Goal: Task Accomplishment & Management: Manage account settings

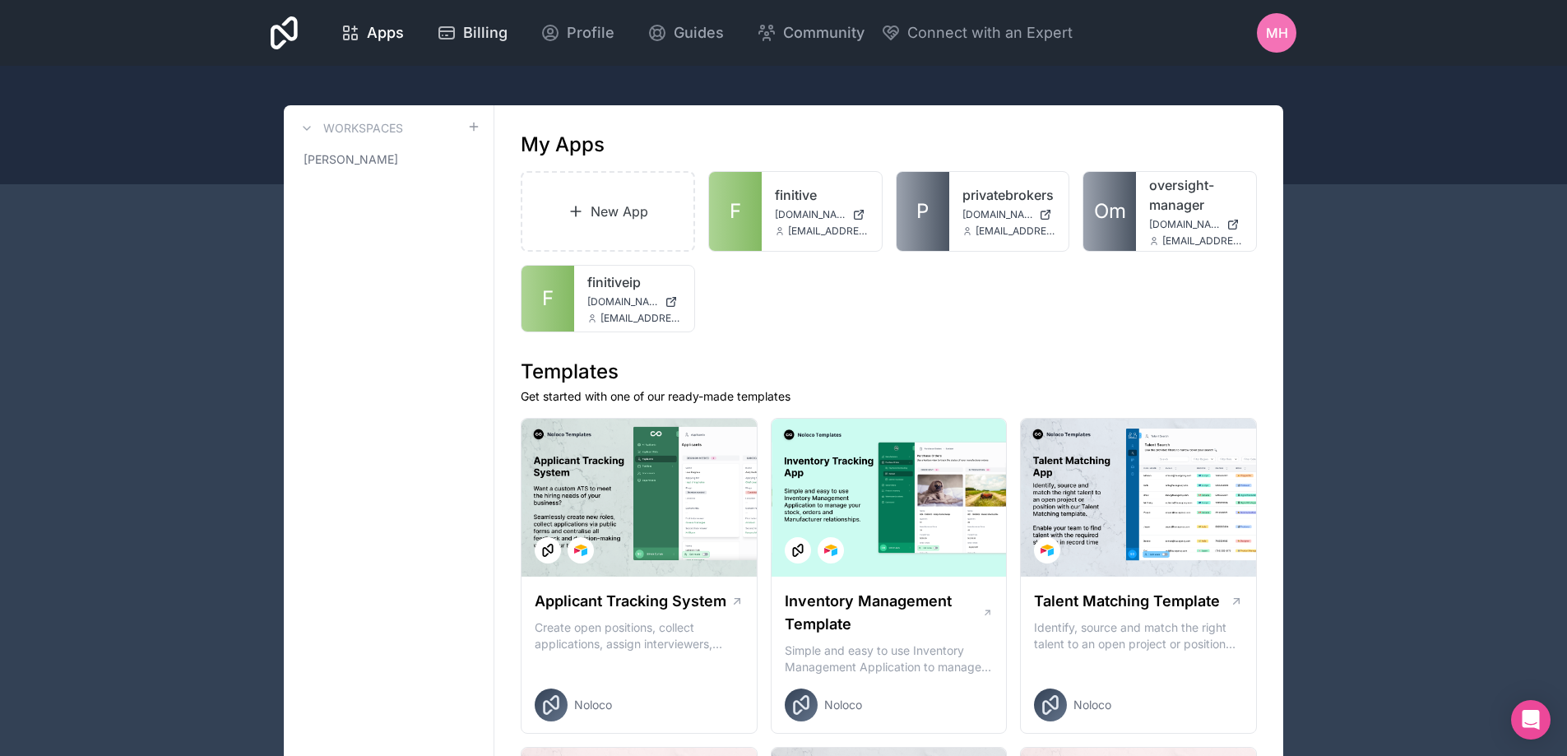
click at [482, 33] on span "Billing" at bounding box center [485, 32] width 44 height 23
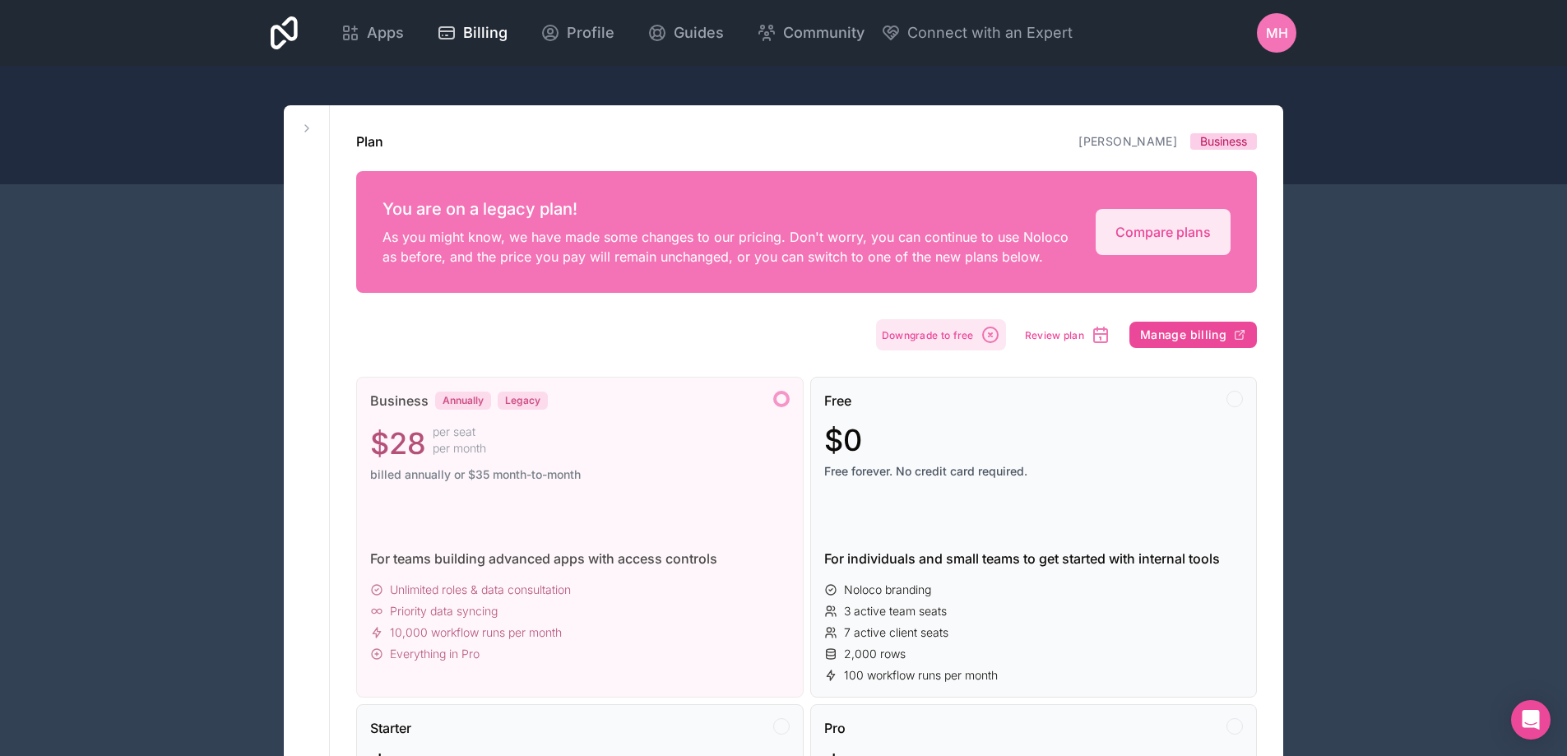
click at [966, 334] on span "Downgrade to free" at bounding box center [928, 335] width 92 height 12
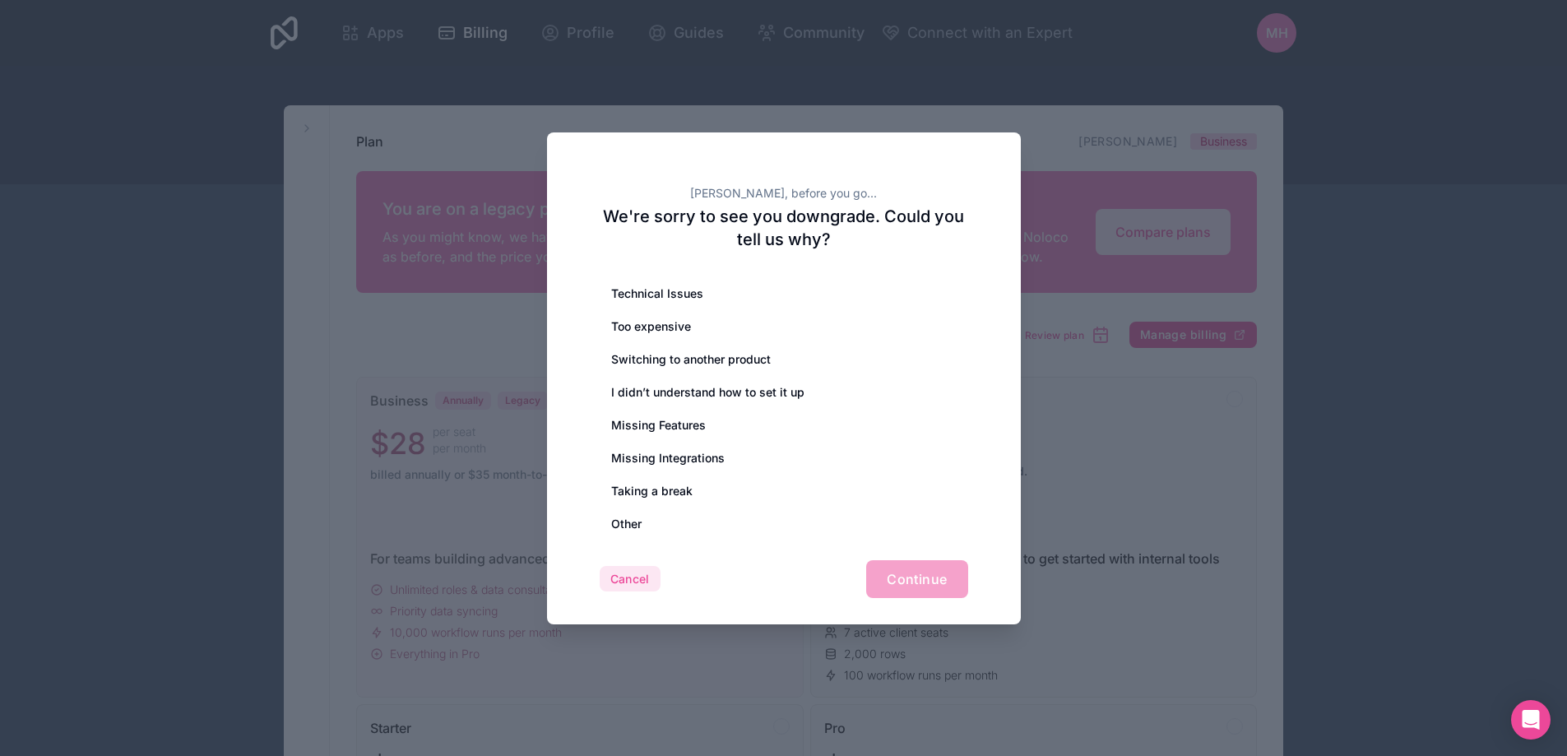
click at [619, 576] on button "Cancel" at bounding box center [630, 579] width 61 height 26
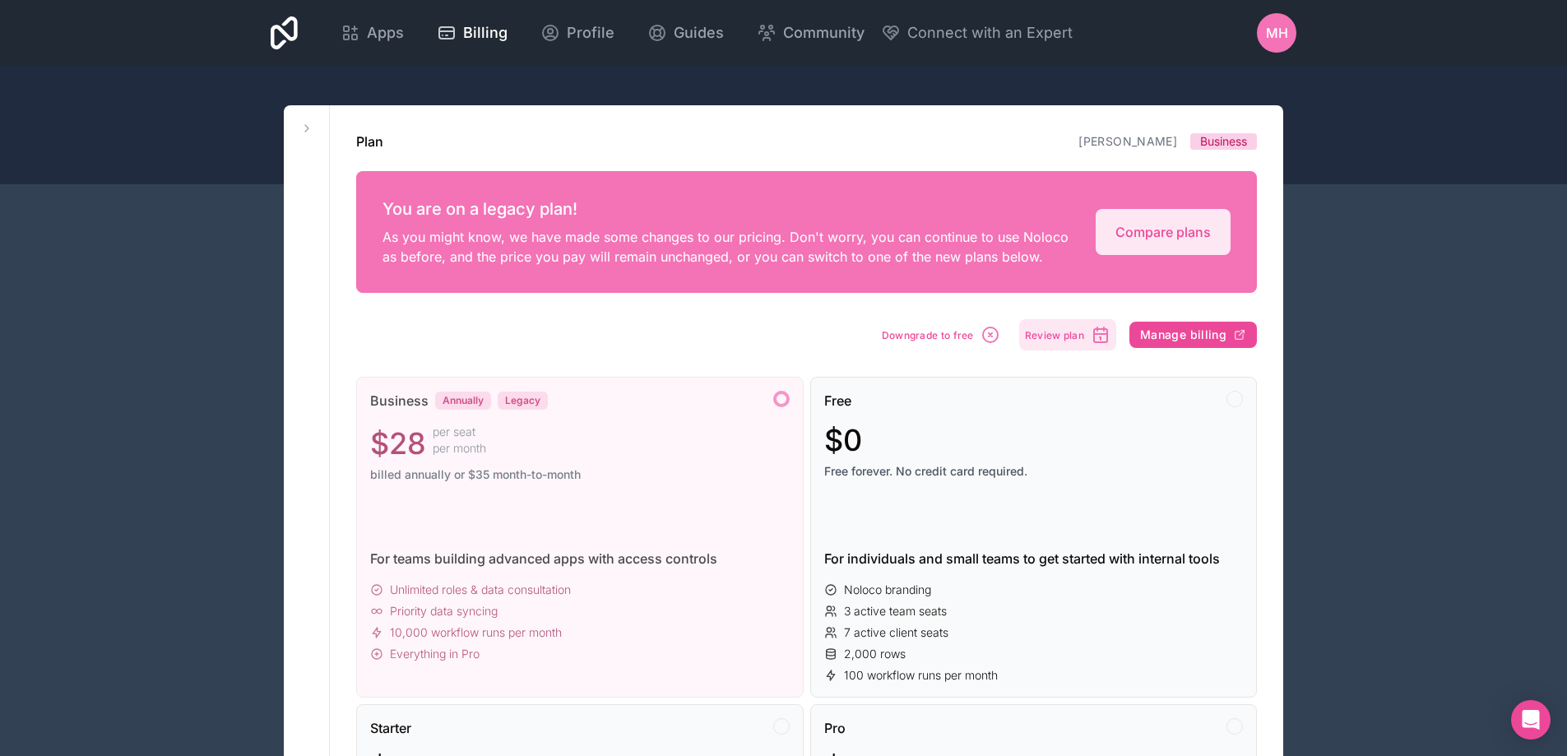
click at [1062, 336] on span "Review plan" at bounding box center [1054, 335] width 59 height 12
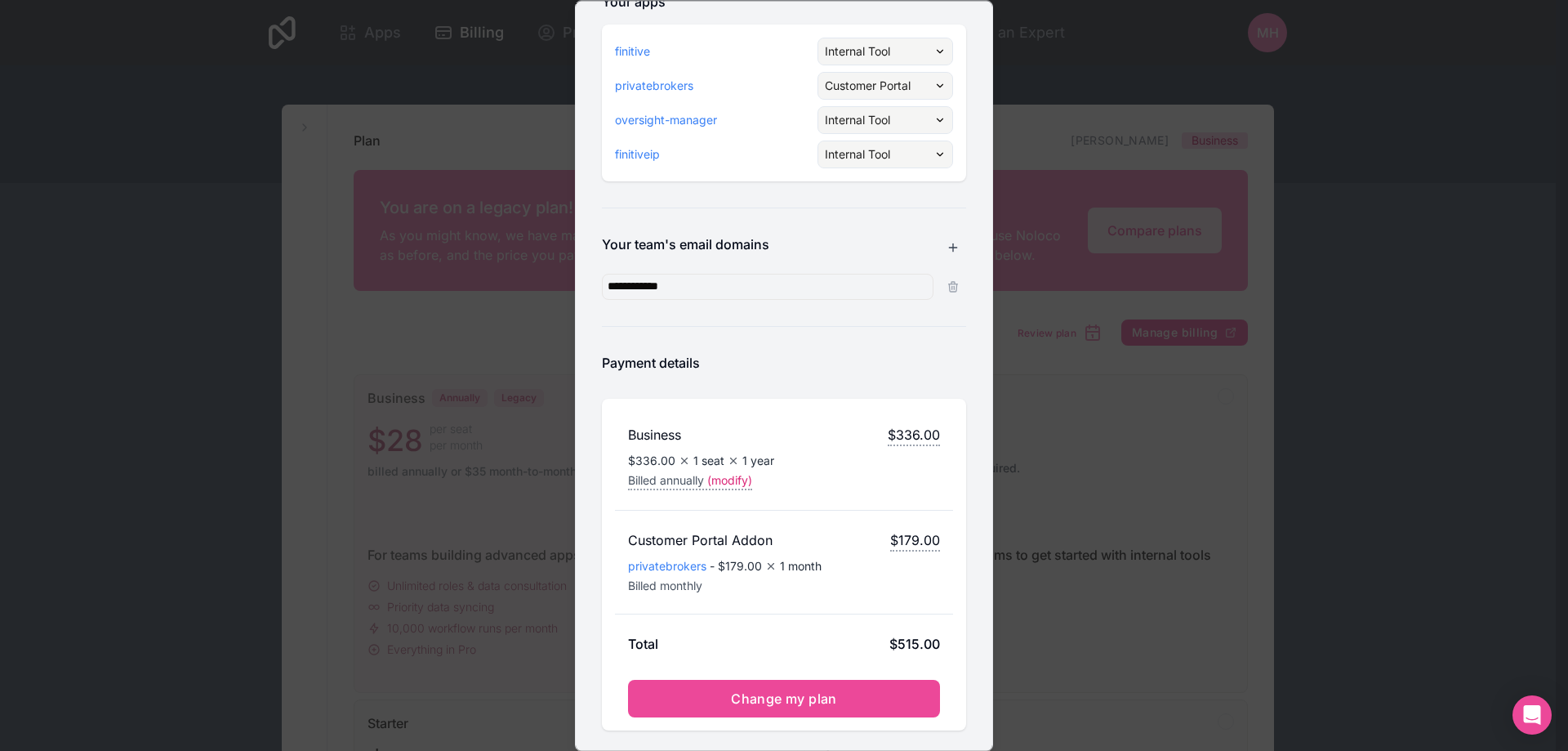
scroll to position [291, 0]
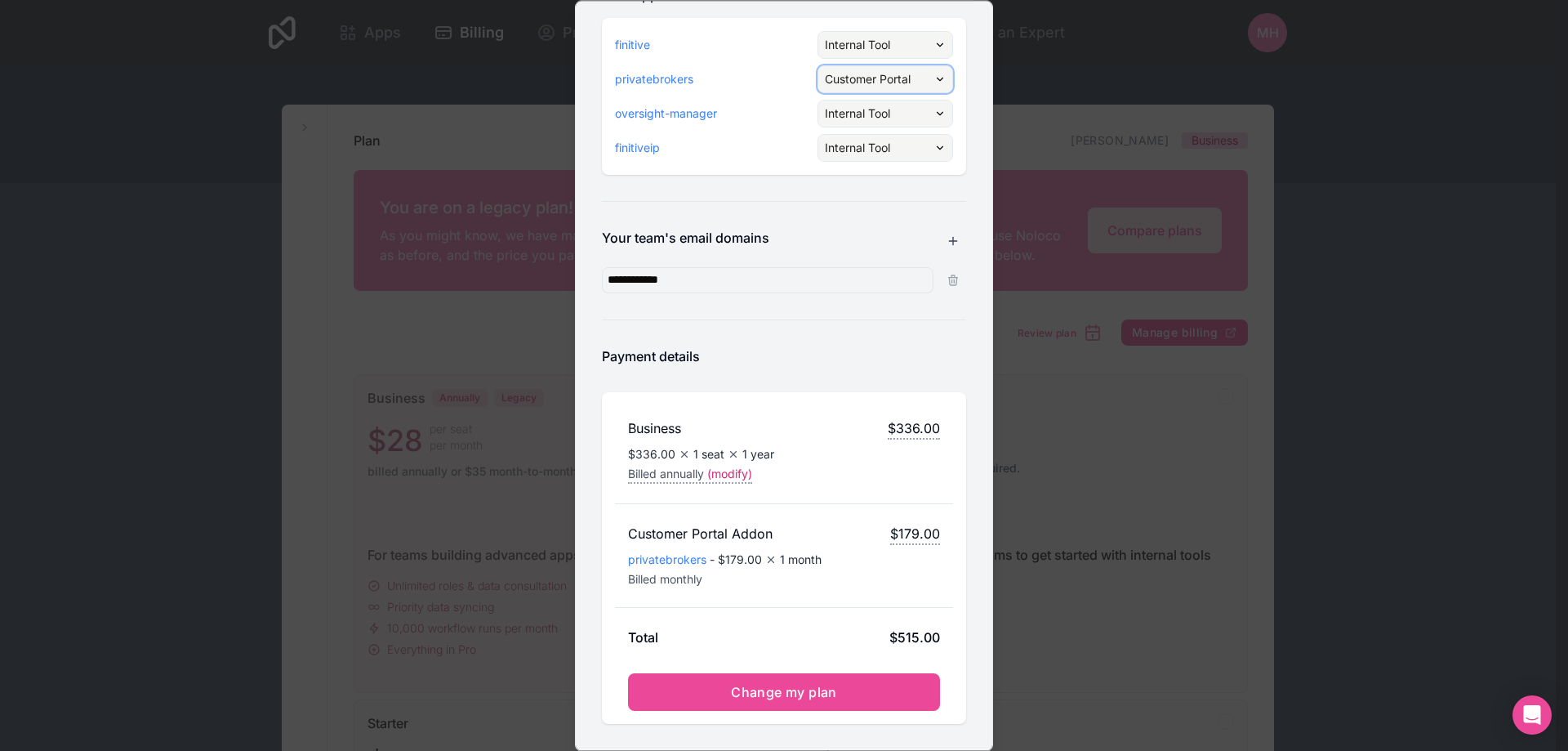
click at [919, 80] on div "Customer Portal" at bounding box center [885, 79] width 134 height 26
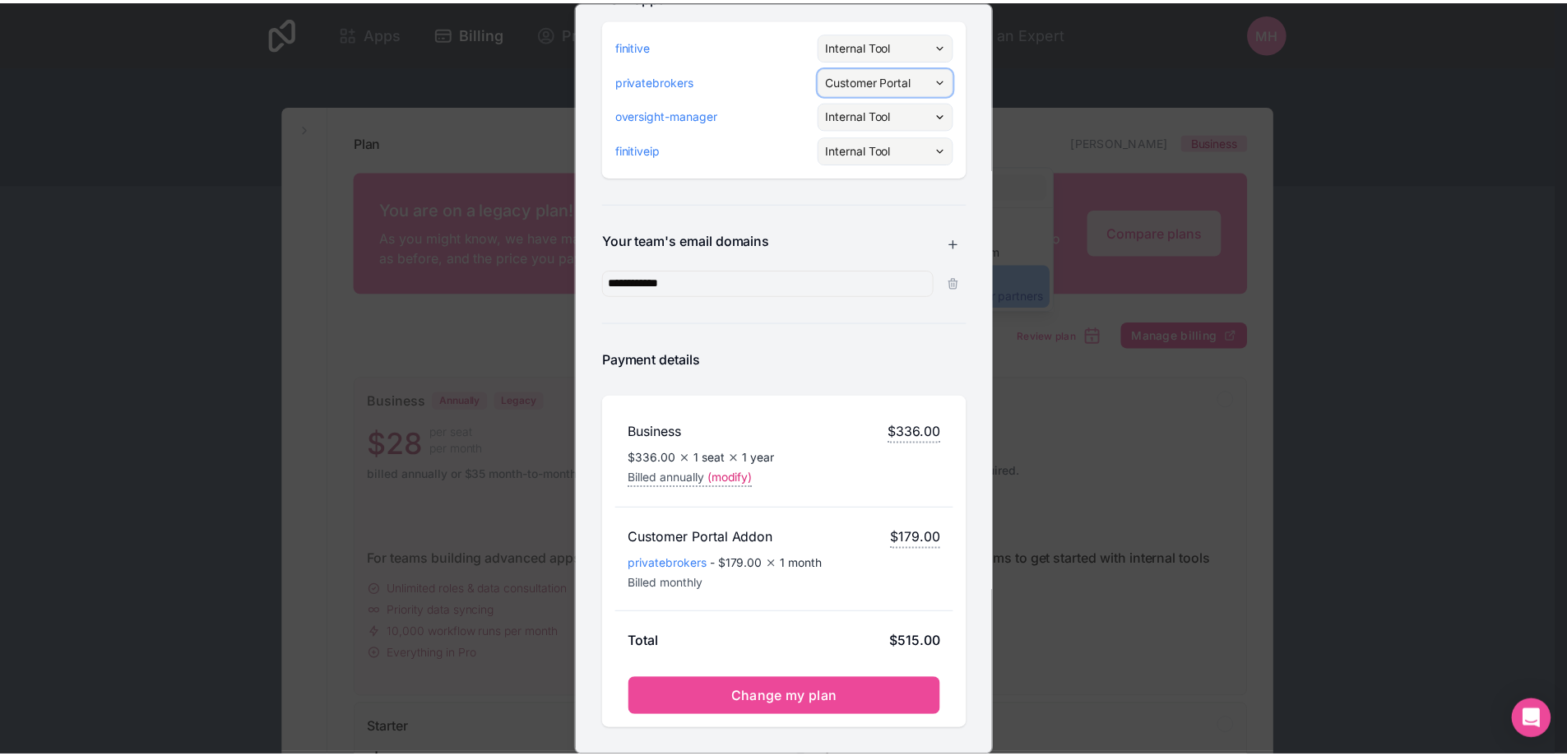
scroll to position [128, 0]
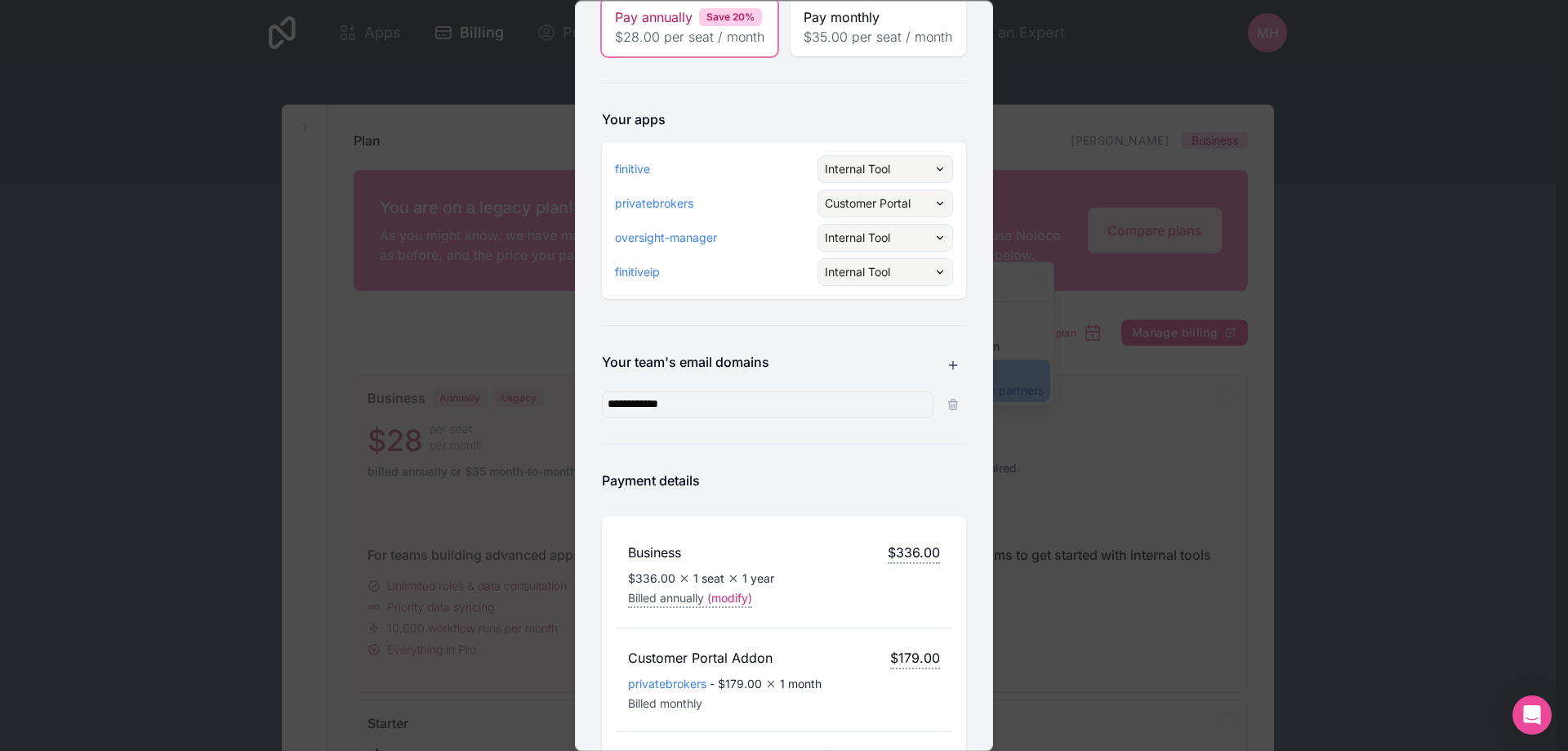
click at [919, 246] on div at bounding box center [784, 248] width 417 height 749
click at [926, 217] on div "Customer Portal" at bounding box center [885, 204] width 134 height 26
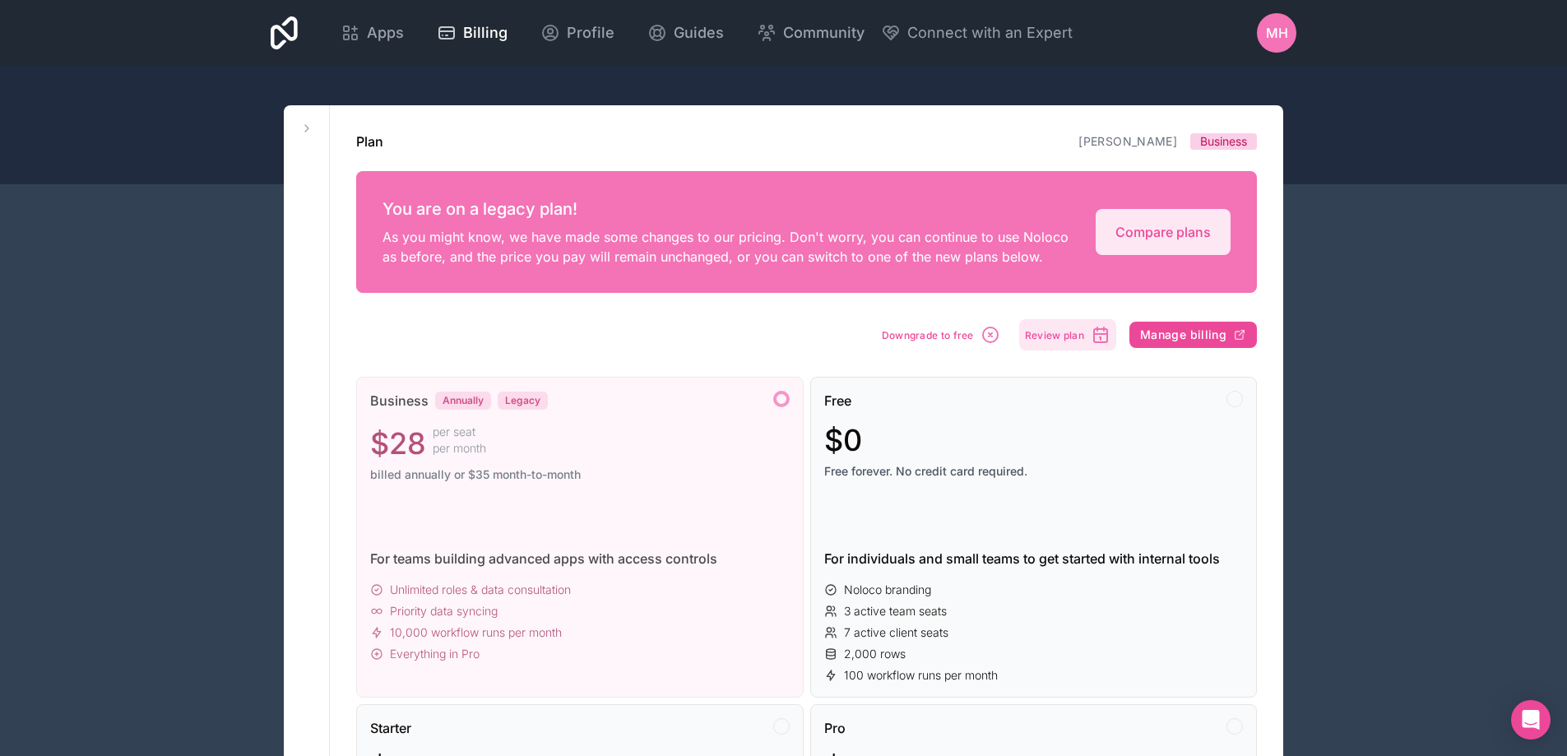
click at [1042, 336] on span "Review plan" at bounding box center [1054, 335] width 59 height 12
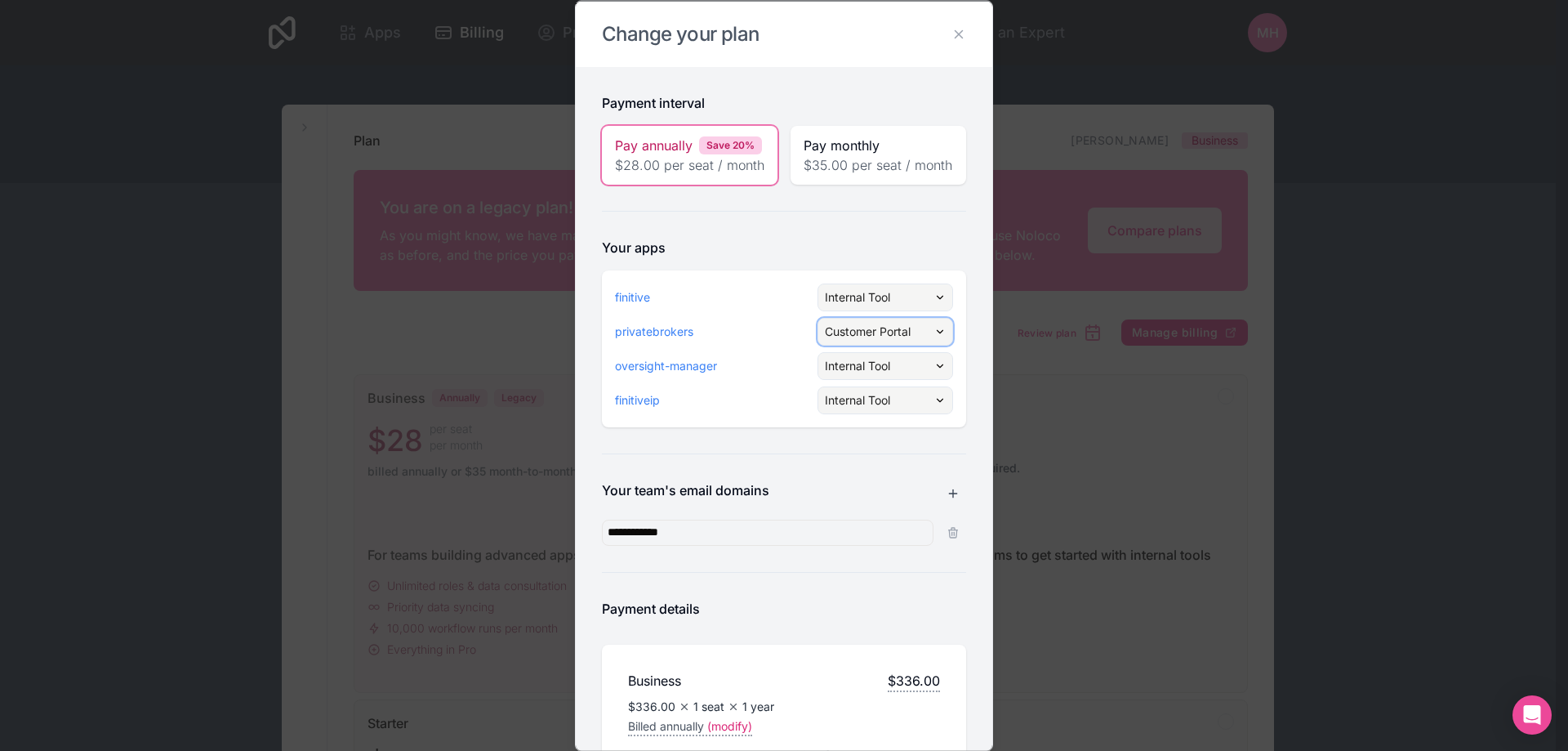
click at [917, 344] on div "Customer Portal" at bounding box center [885, 331] width 134 height 26
click at [927, 337] on div at bounding box center [784, 376] width 417 height 749
click at [951, 34] on icon at bounding box center [958, 33] width 15 height 15
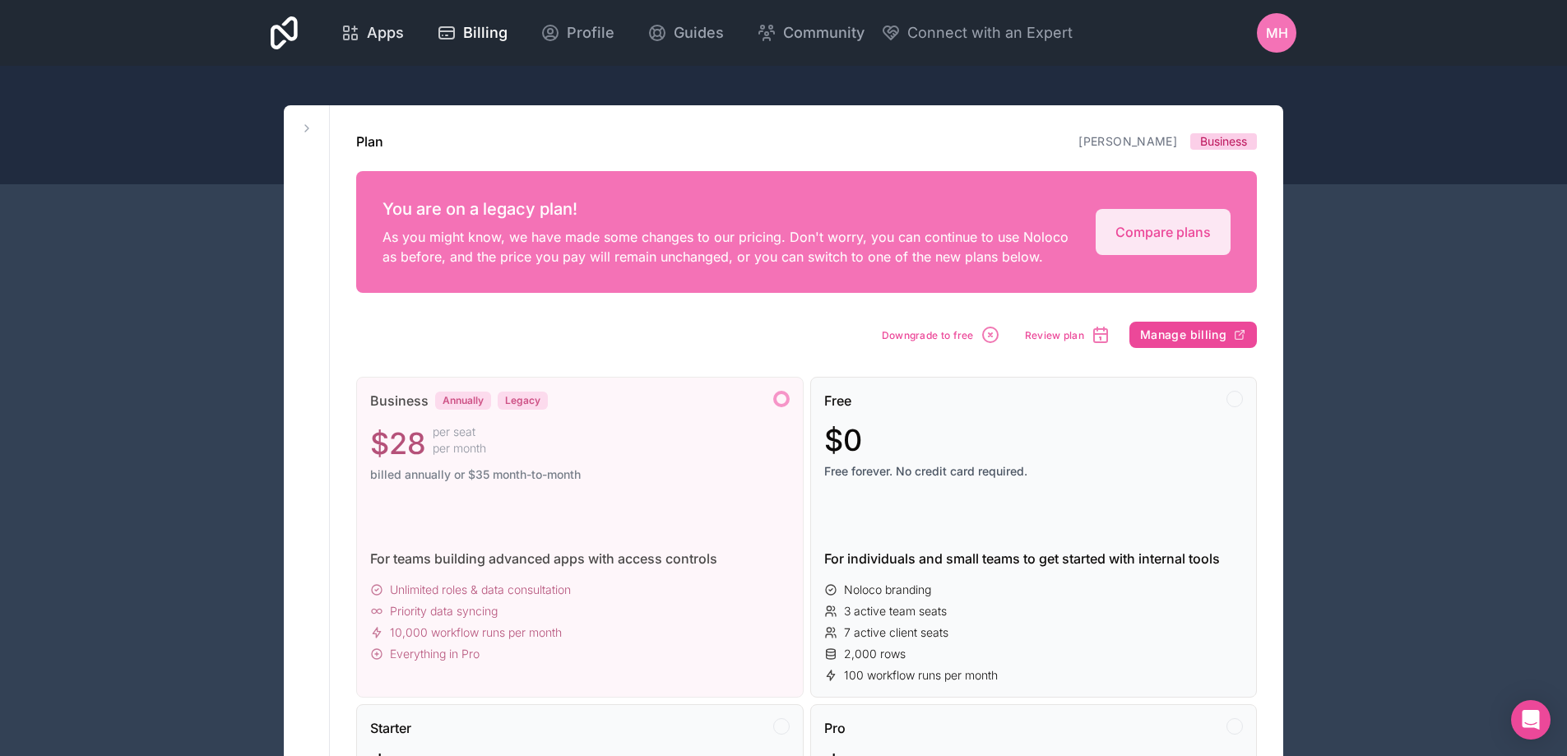
click at [379, 34] on span "Apps" at bounding box center [385, 32] width 37 height 23
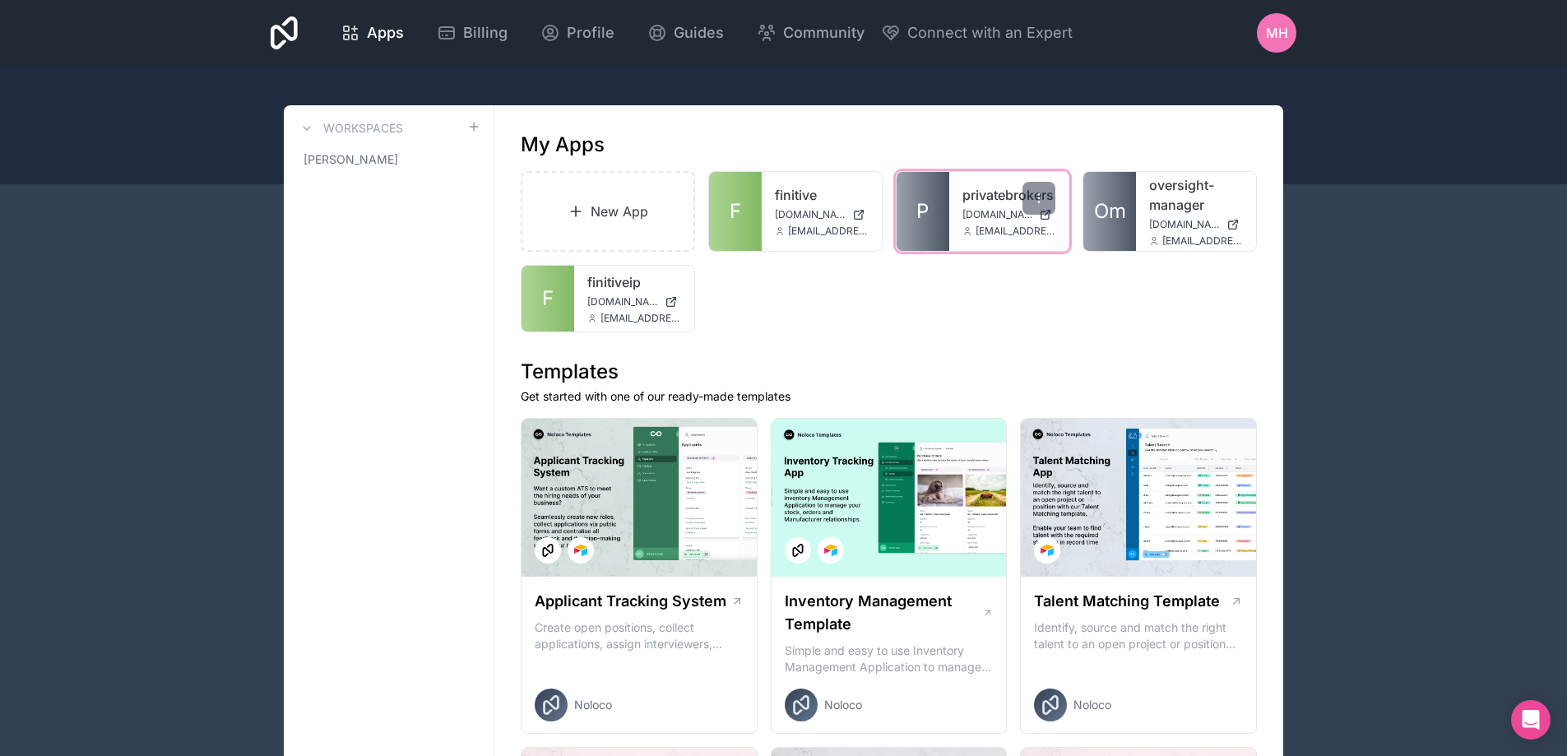
click at [997, 216] on span "[DOMAIN_NAME]" at bounding box center [997, 214] width 71 height 13
